Goal: Task Accomplishment & Management: Manage account settings

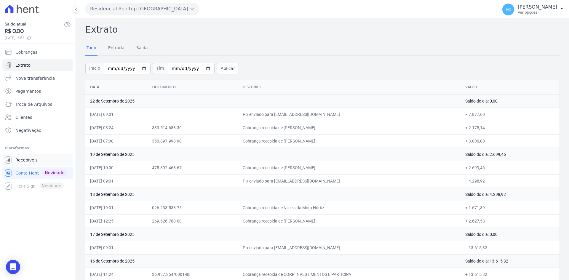
click at [39, 158] on link "Recebíveis" at bounding box center [37, 160] width 71 height 12
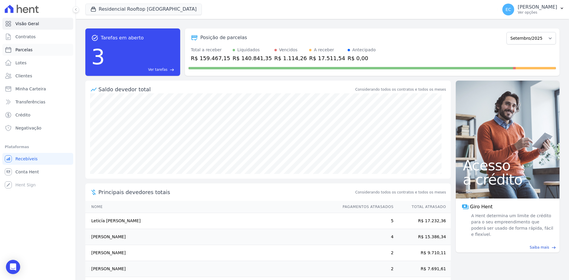
click at [44, 50] on link "Parcelas" at bounding box center [37, 50] width 71 height 12
select select
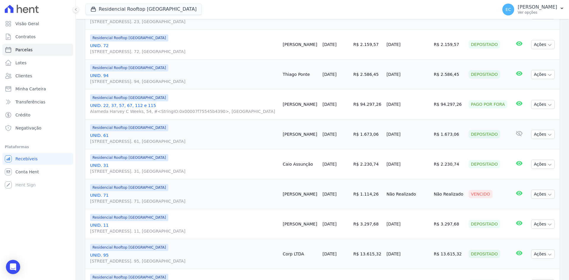
scroll to position [277, 0]
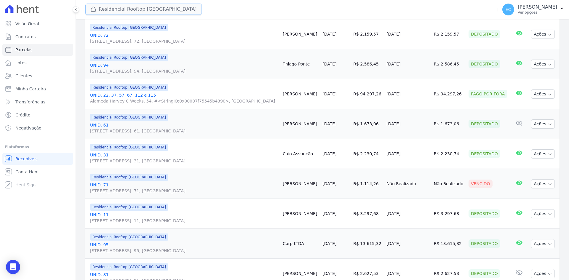
click at [102, 11] on button "Residencial Rooftop [GEOGRAPHIC_DATA]" at bounding box center [143, 9] width 117 height 11
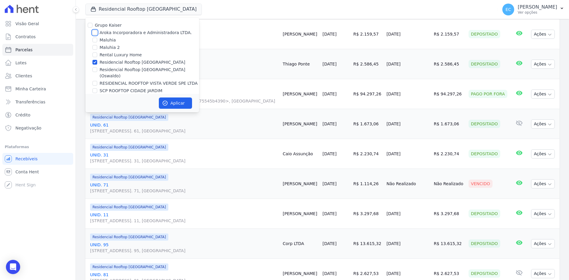
click at [94, 33] on input "Aroka Incorporadora e Administradora LTDA." at bounding box center [94, 32] width 5 height 5
checkbox input "true"
click at [94, 63] on input "Residencial Rooftop [GEOGRAPHIC_DATA]" at bounding box center [94, 62] width 5 height 5
checkbox input "false"
click at [163, 98] on button "Aplicar" at bounding box center [175, 103] width 33 height 11
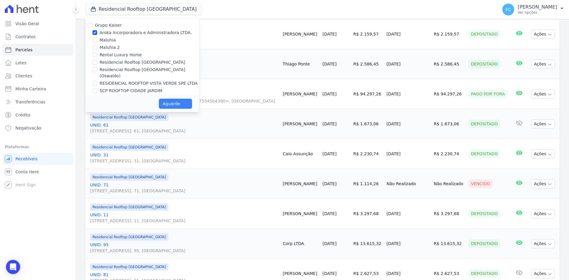
select select
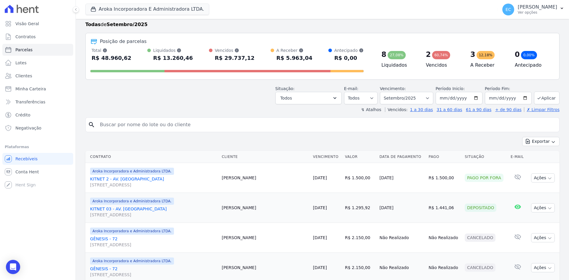
scroll to position [9, 0]
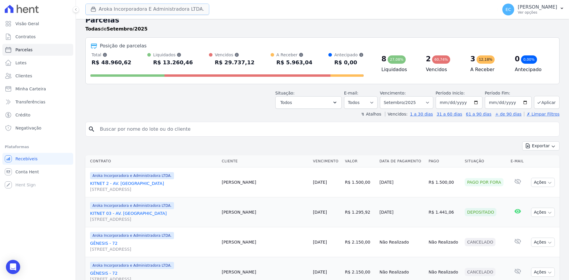
click at [138, 7] on button "Aroka Incorporadora E Administradora LTDA." at bounding box center [147, 9] width 124 height 11
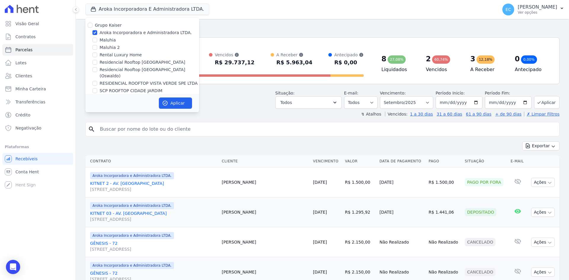
click at [263, 26] on div "Todas de Setembro/2025" at bounding box center [322, 28] width 474 height 7
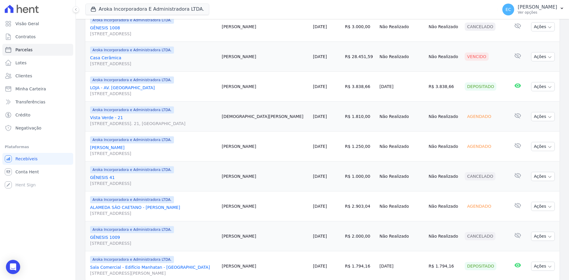
scroll to position [483, 0]
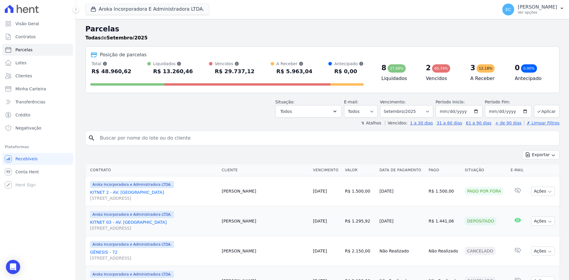
select select
